Goal: Task Accomplishment & Management: Manage account settings

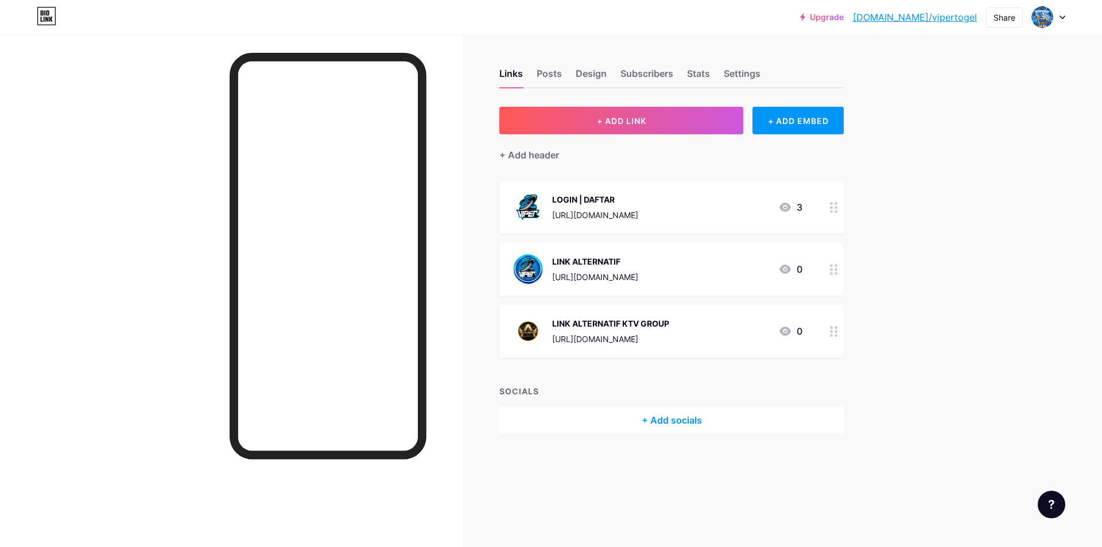
click at [187, 235] on div at bounding box center [231, 307] width 463 height 547
click at [165, 154] on div at bounding box center [231, 307] width 463 height 547
click at [168, 161] on div at bounding box center [231, 307] width 463 height 547
